Goal: Browse casually: Explore the website without a specific task or goal

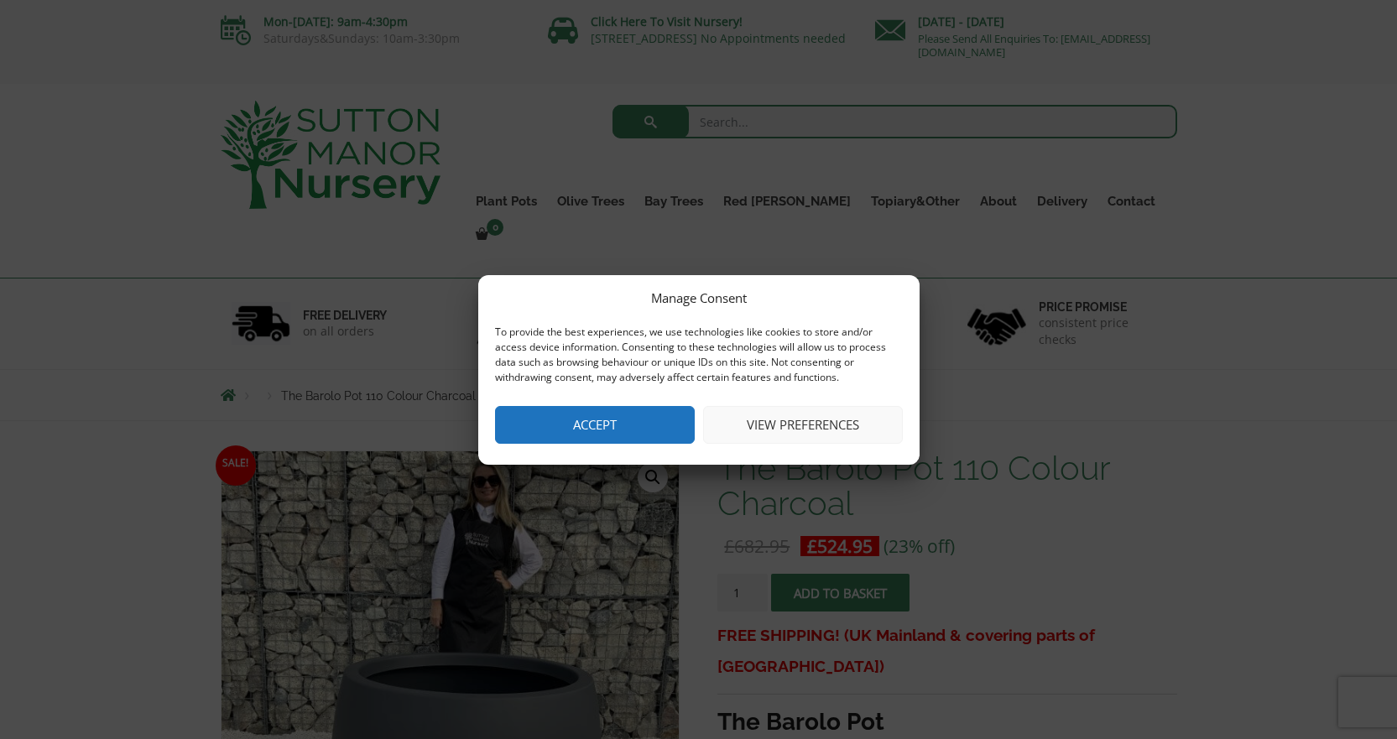
click at [628, 421] on button "Accept" at bounding box center [595, 425] width 200 height 38
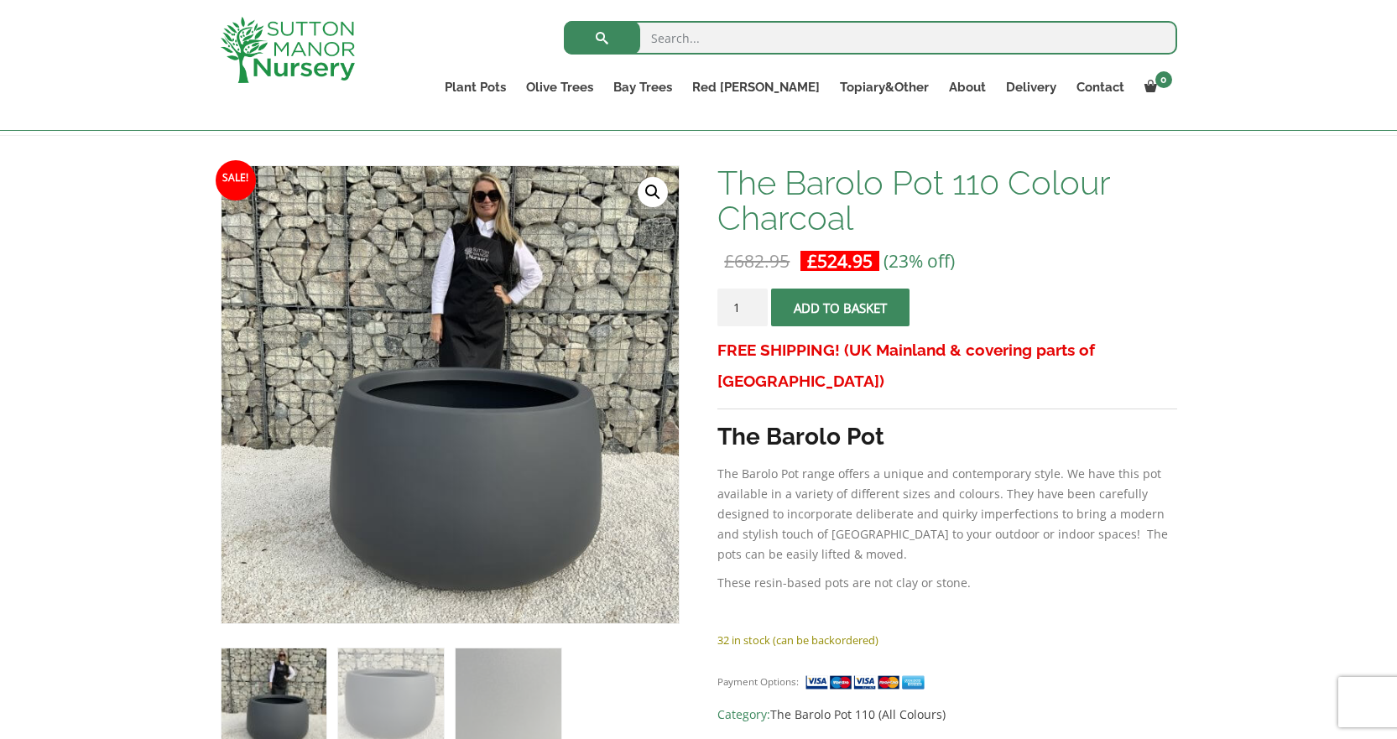
scroll to position [252, 0]
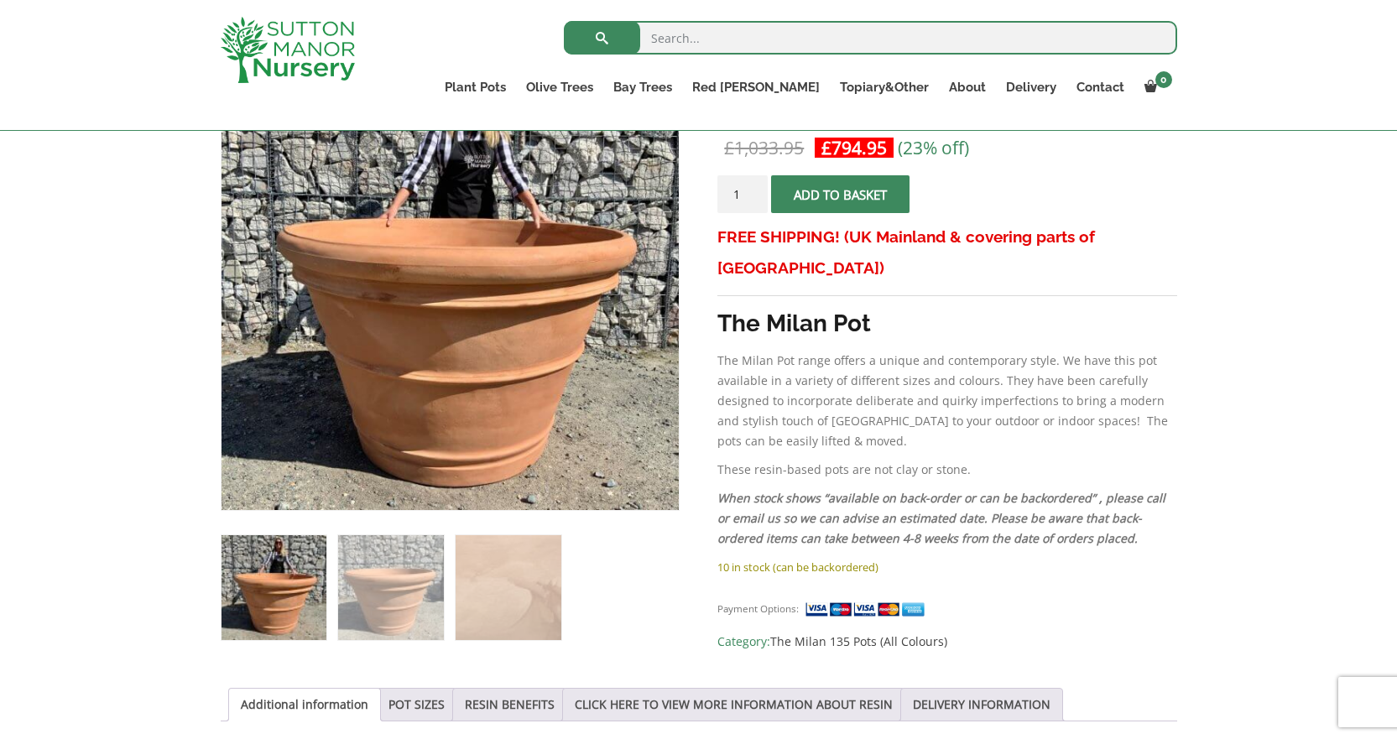
scroll to position [252, 0]
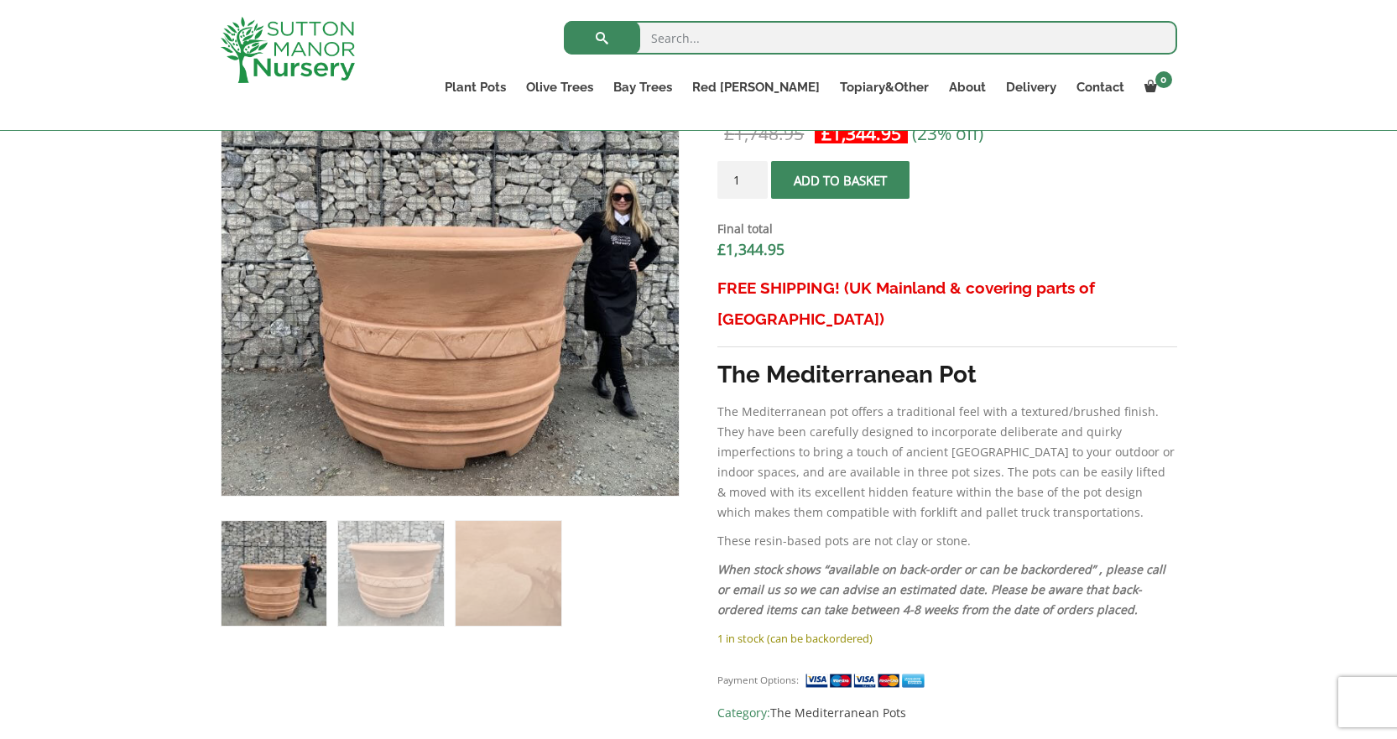
scroll to position [587, 0]
